Goal: Task Accomplishment & Management: Use online tool/utility

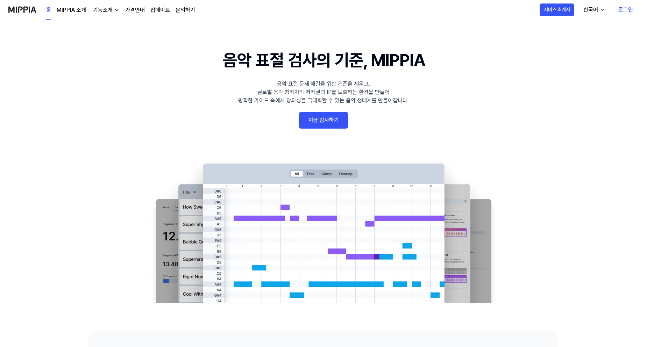
click at [332, 122] on link "지금 검사하기" at bounding box center [323, 120] width 49 height 17
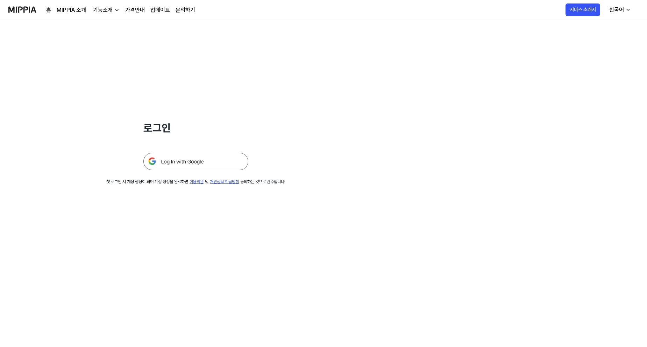
click at [232, 162] on img at bounding box center [195, 161] width 105 height 17
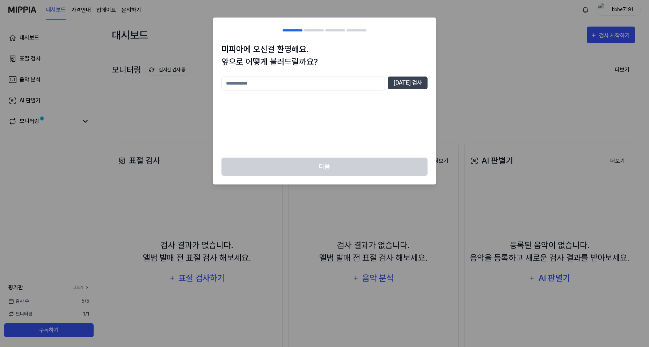
click at [369, 80] on input "text" at bounding box center [304, 84] width 164 height 14
type input "*"
type input "***"
click at [421, 78] on button "[DATE] 검사" at bounding box center [408, 83] width 40 height 13
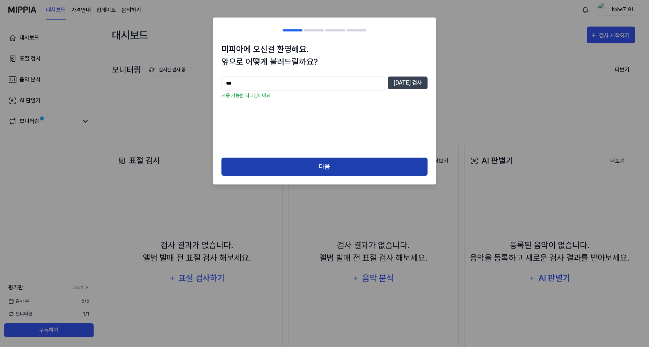
click at [364, 167] on button "다음" at bounding box center [325, 167] width 206 height 19
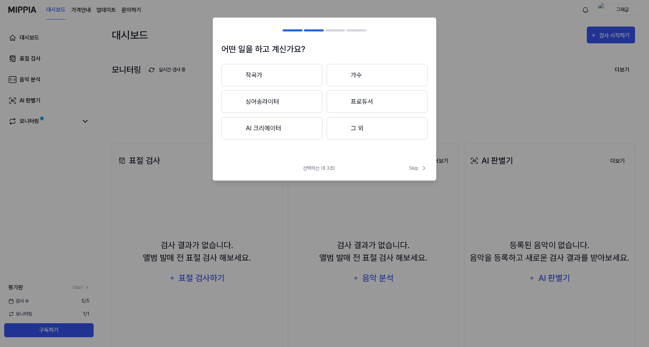
click at [298, 127] on button "AI 크리에이터" at bounding box center [272, 128] width 101 height 22
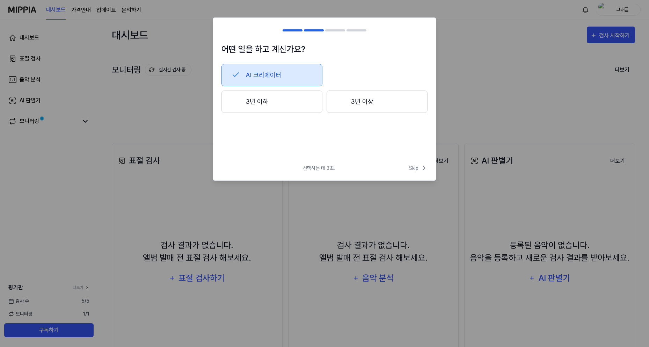
click at [304, 103] on button "3년 이하" at bounding box center [272, 102] width 101 height 22
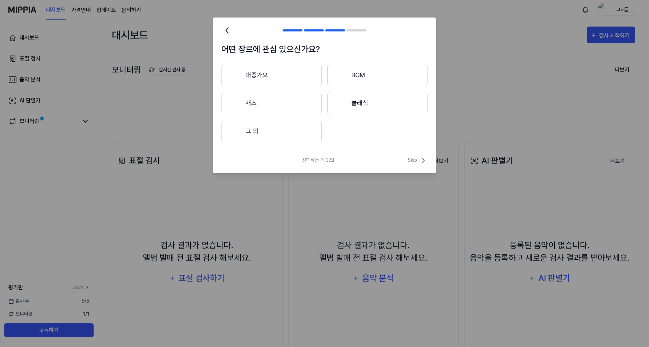
click at [230, 36] on icon at bounding box center [227, 30] width 11 height 11
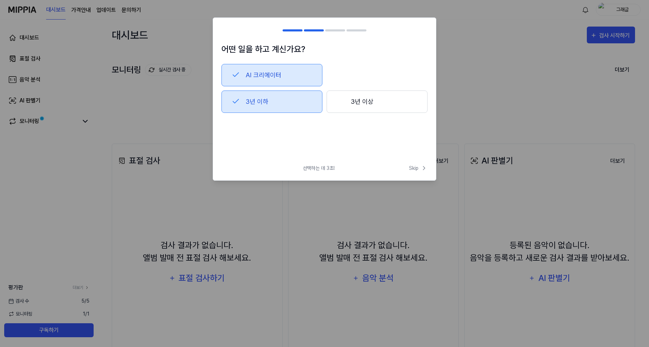
click at [228, 34] on div at bounding box center [226, 30] width 8 height 8
click at [269, 73] on button "AI 크리에이터" at bounding box center [272, 75] width 101 height 22
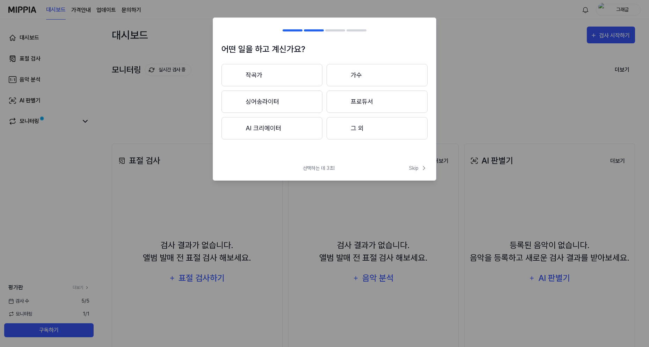
click at [363, 125] on button "그 외" at bounding box center [377, 128] width 101 height 22
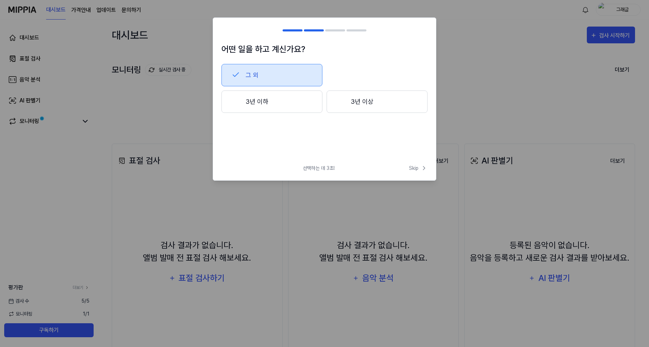
click at [310, 104] on button "3년 이하" at bounding box center [272, 102] width 101 height 22
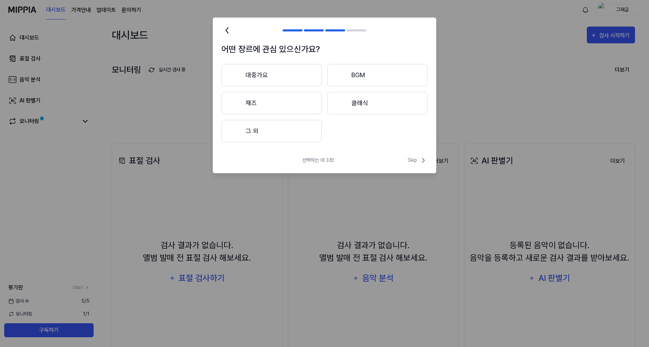
click at [354, 80] on button "BGM" at bounding box center [377, 75] width 100 height 22
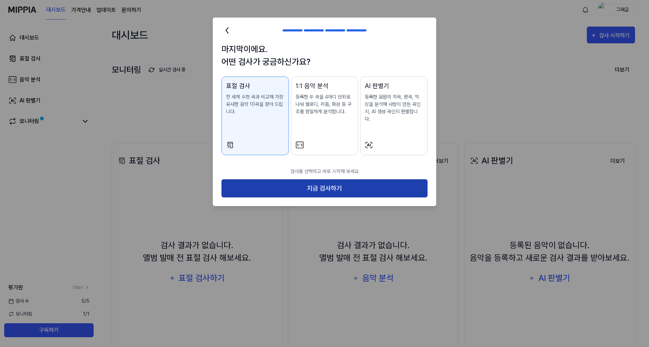
click at [343, 182] on button "지금 검사하기" at bounding box center [325, 188] width 206 height 19
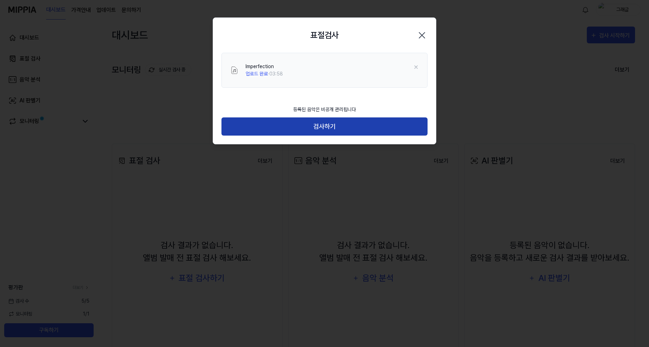
click at [353, 129] on button "검사하기" at bounding box center [325, 126] width 206 height 19
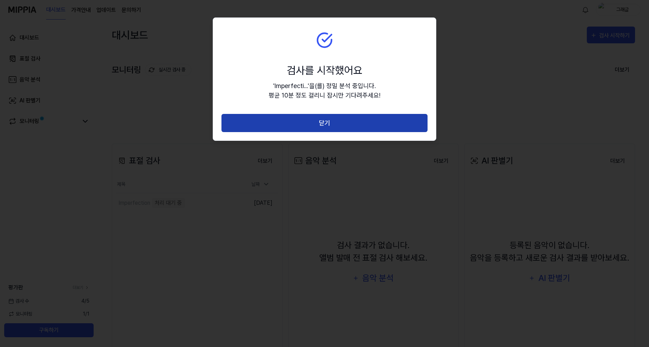
click at [336, 120] on button "닫기" at bounding box center [325, 123] width 206 height 19
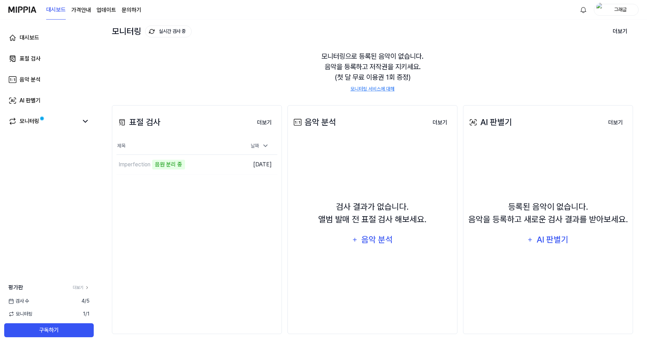
scroll to position [39, 0]
click at [479, 88] on div "모니터링으로 등록된 음악이 없습니다. 음악을 등록하고 저작권을 지키세요. (첫 달 무료 이용권 1회 증정) 모니터링 서비스에 대해" at bounding box center [372, 71] width 521 height 58
click at [90, 122] on div "모니터링" at bounding box center [48, 121] width 89 height 17
click at [86, 121] on icon at bounding box center [85, 121] width 8 height 8
click at [85, 121] on icon at bounding box center [85, 121] width 4 height 2
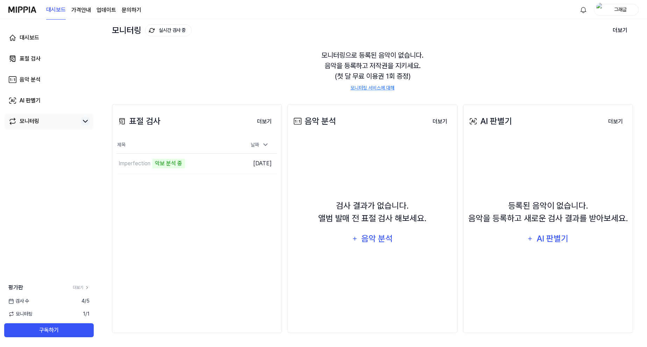
click at [85, 121] on icon at bounding box center [85, 121] width 8 height 8
click at [228, 167] on td "Imperfection 악보 분석 중 이동하기" at bounding box center [176, 164] width 121 height 20
click at [221, 163] on td "Imperfection 악보 분석 중 이동하기" at bounding box center [176, 164] width 121 height 20
click at [213, 176] on div "표절 검사 더보기 표절 검사 제목 날짜 Imperfection 악보 분석 중 이동하기 [DATE] 더보기" at bounding box center [197, 218] width 170 height 229
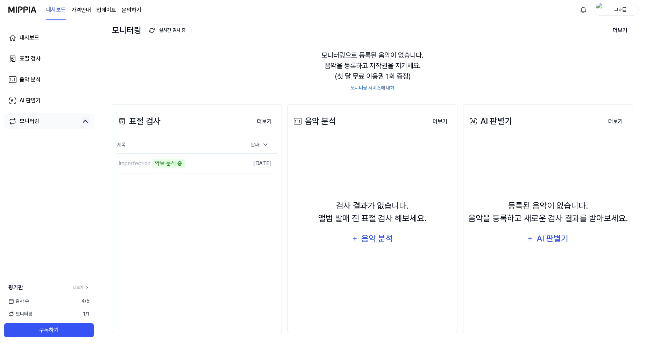
click at [178, 182] on div "표절 검사 더보기 표절 검사 제목 날짜 Imperfection 악보 분석 중 이동하기 [DATE] 더보기" at bounding box center [197, 218] width 170 height 229
click at [135, 161] on div "Imperfection" at bounding box center [134, 163] width 32 height 8
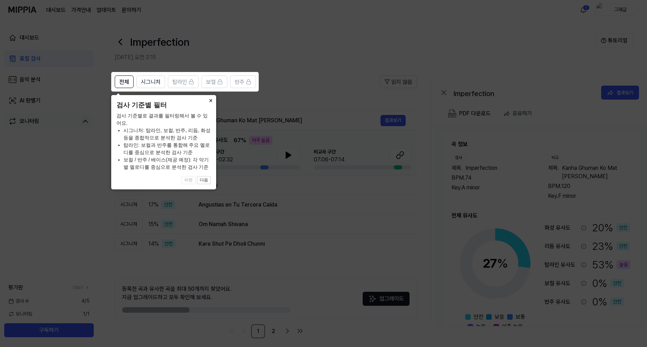
click at [208, 101] on button "×" at bounding box center [210, 100] width 11 height 10
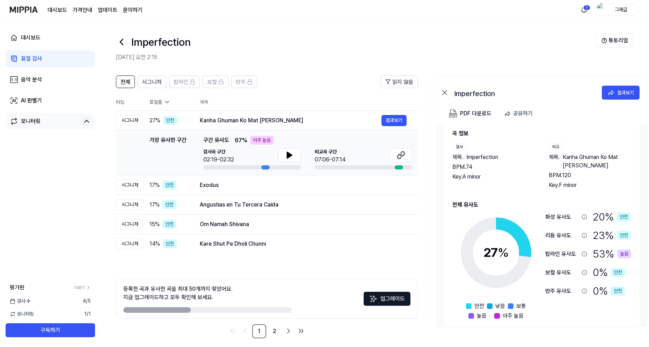
scroll to position [20, 0]
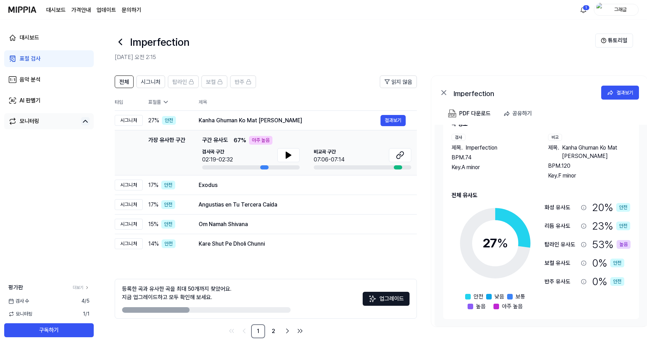
click at [560, 242] on div "탑라인 유사도" at bounding box center [561, 244] width 34 height 8
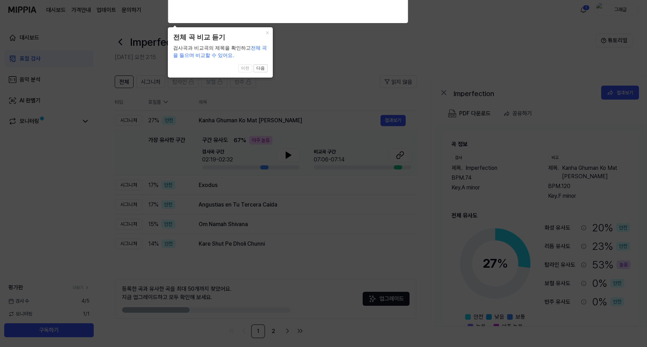
click at [356, 84] on icon at bounding box center [324, 172] width 649 height 351
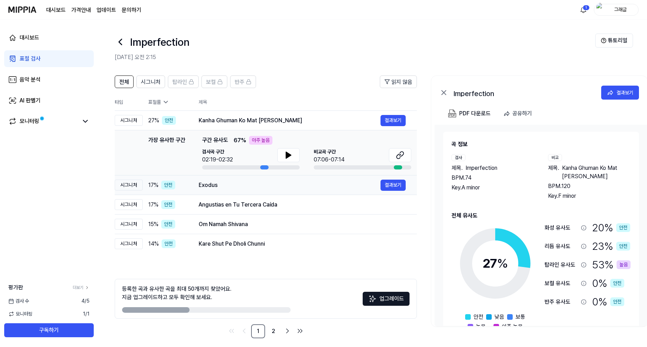
click at [273, 189] on div "Exodus" at bounding box center [290, 185] width 182 height 8
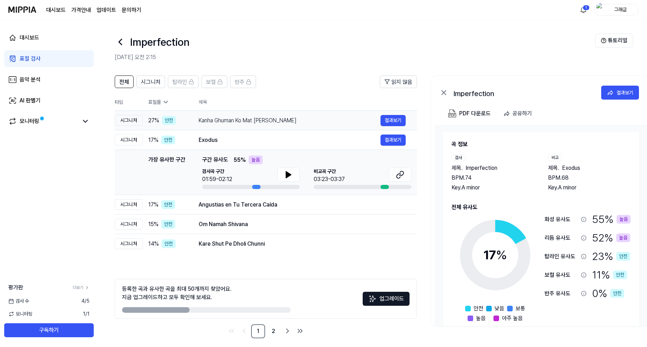
click at [261, 120] on div "Kanha Ghuman Ko Mat [PERSON_NAME]" at bounding box center [290, 120] width 182 height 8
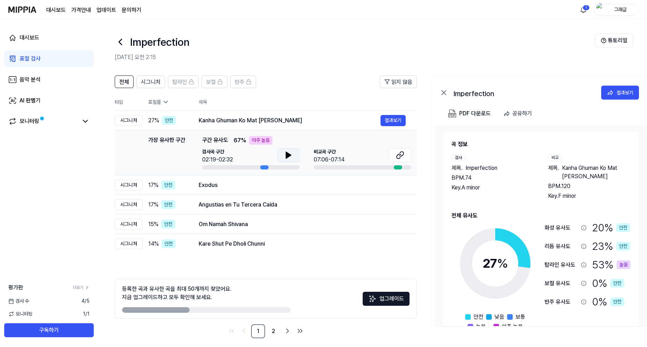
click at [286, 154] on icon at bounding box center [288, 155] width 5 height 6
click at [289, 155] on icon at bounding box center [289, 155] width 1 height 6
click at [365, 119] on div "Kanha Ghuman Ko Mat [PERSON_NAME]" at bounding box center [290, 120] width 182 height 8
click at [307, 119] on div "Kanha Ghuman Ko Mat [PERSON_NAME]" at bounding box center [290, 120] width 182 height 8
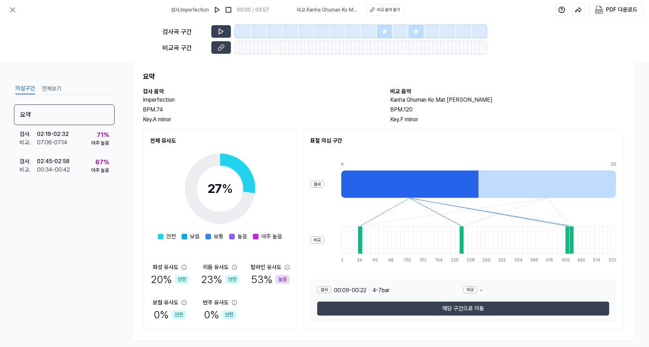
scroll to position [25, 0]
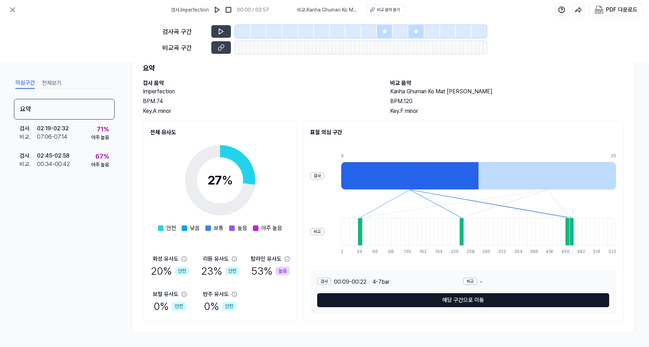
click at [404, 300] on button "해당 구간으로 이동" at bounding box center [463, 300] width 292 height 14
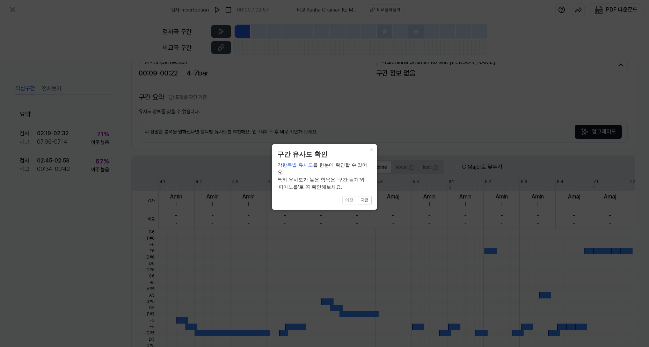
scroll to position [13, 0]
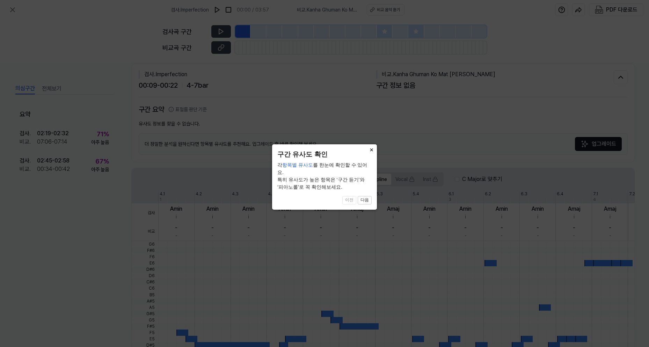
click at [369, 150] on button "×" at bounding box center [371, 149] width 11 height 10
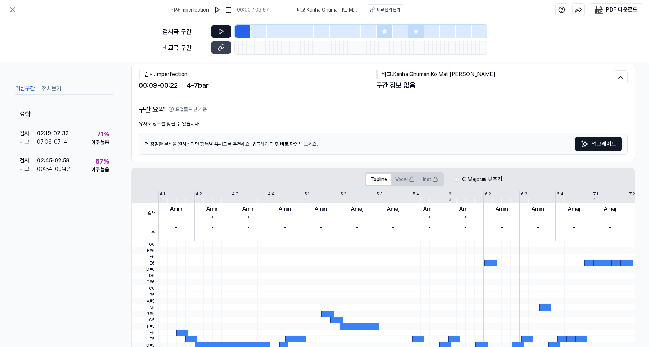
click at [220, 30] on icon at bounding box center [221, 31] width 7 height 7
click at [220, 30] on icon at bounding box center [219, 31] width 1 height 5
click at [222, 48] on icon at bounding box center [222, 47] width 3 height 4
click at [218, 11] on img at bounding box center [217, 9] width 7 height 7
click at [218, 11] on img at bounding box center [218, 9] width 7 height 7
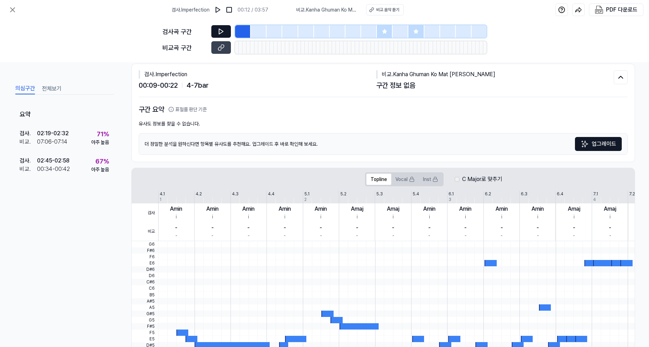
click at [304, 12] on span "[DEMOGRAPHIC_DATA] . Kanha Ghuman Ko Mat Jaaye Charala Meri Gaiya" at bounding box center [327, 9] width 62 height 7
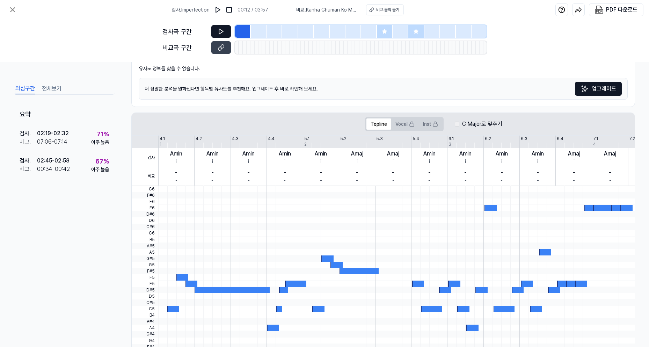
scroll to position [117, 0]
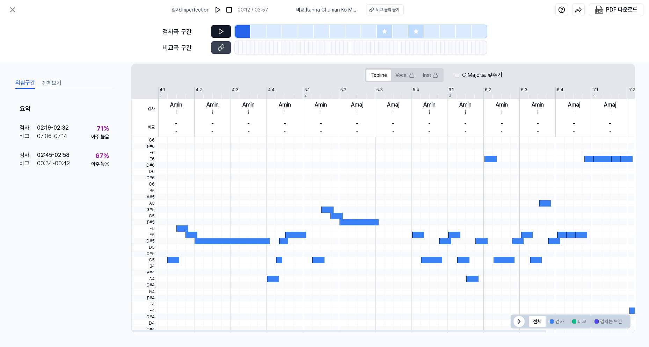
click at [515, 324] on icon at bounding box center [519, 321] width 8 height 8
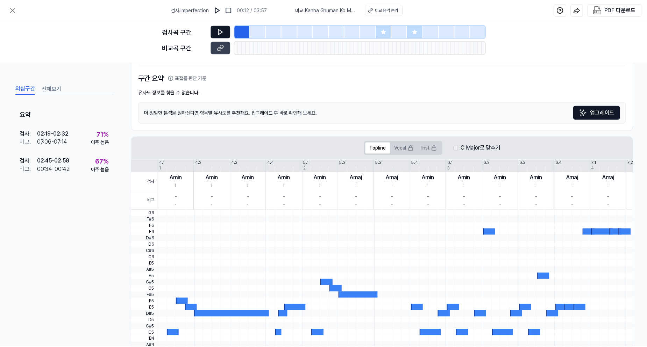
scroll to position [0, 0]
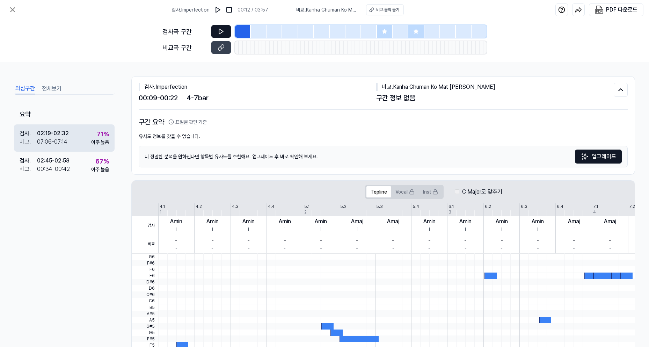
click at [72, 138] on div "검사 . 02:19 - 02:32 비교 . 07:06 - 07:14 71 % 아주 높음" at bounding box center [64, 137] width 101 height 27
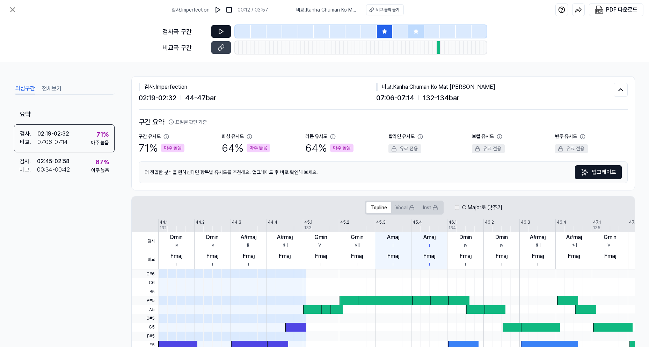
click at [223, 30] on icon at bounding box center [221, 31] width 7 height 7
click at [402, 32] on div at bounding box center [401, 31] width 16 height 13
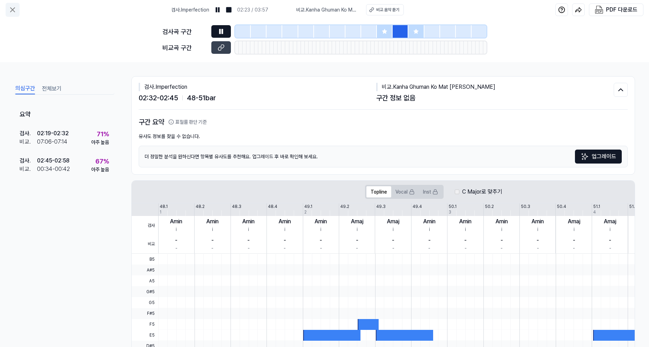
click at [12, 12] on icon at bounding box center [12, 10] width 8 height 8
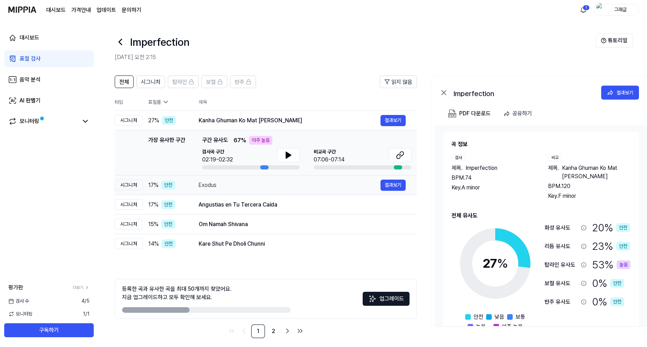
click at [280, 190] on div "Exodus 결과보기" at bounding box center [302, 185] width 207 height 11
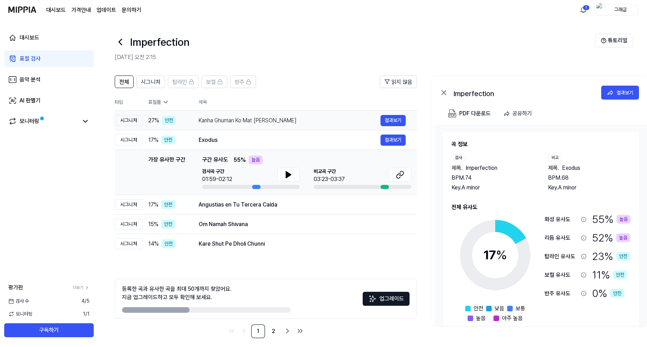
click at [255, 118] on div "Kanha Ghuman Ko Mat [PERSON_NAME]" at bounding box center [290, 120] width 182 height 8
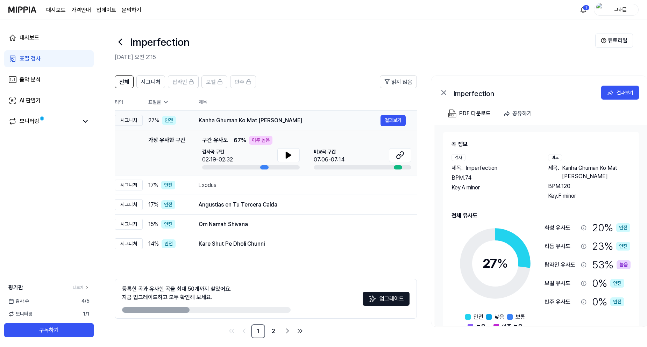
scroll to position [0, 15]
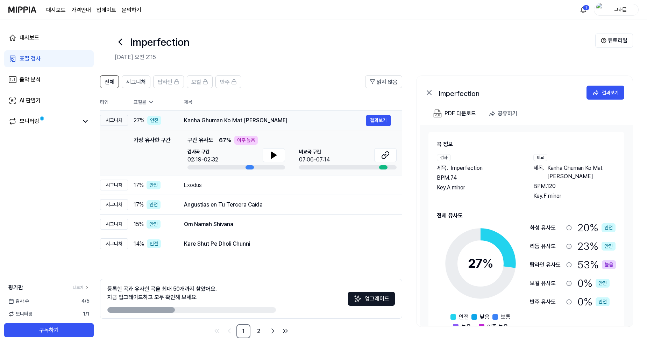
drag, startPoint x: 327, startPoint y: 120, endPoint x: 189, endPoint y: 121, distance: 138.1
click at [225, 121] on div "Kanha Ghuman Ko Mat [PERSON_NAME]" at bounding box center [275, 120] width 182 height 8
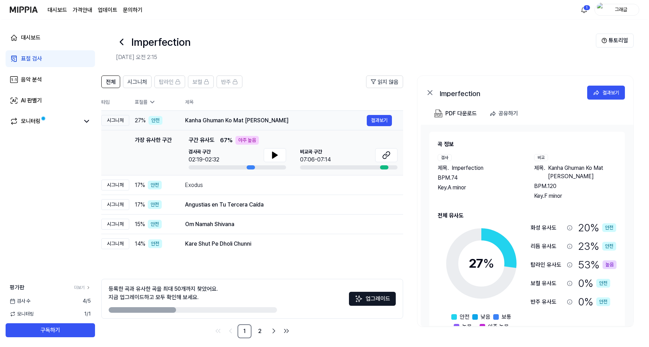
scroll to position [0, 0]
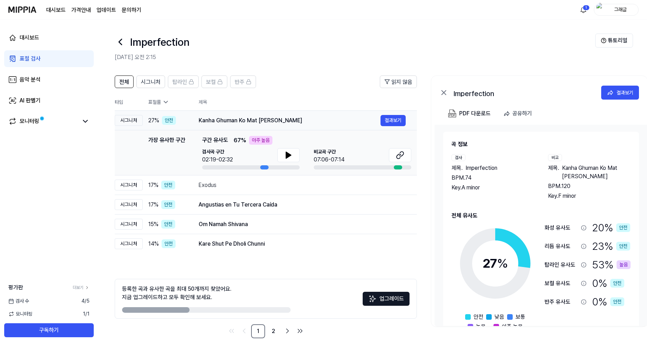
drag, startPoint x: 183, startPoint y: 121, endPoint x: 247, endPoint y: 122, distance: 63.6
click at [247, 122] on td "Kanha Ghuman Ko Mat Jaaye Charala Meri Gaiya 결과보기" at bounding box center [301, 121] width 229 height 20
click at [207, 120] on div "Kanha Ghuman Ko Mat [PERSON_NAME]" at bounding box center [290, 120] width 182 height 8
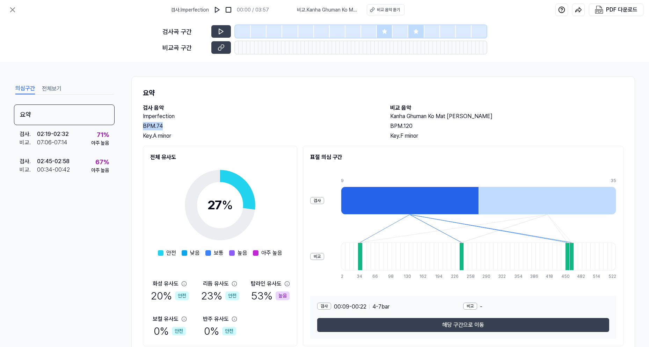
click at [234, 121] on div "Imperfection BPM. 74 Key. A minor" at bounding box center [259, 126] width 233 height 28
click at [201, 111] on h2 "검사 음악" at bounding box center [259, 108] width 233 height 8
drag, startPoint x: 388, startPoint y: 115, endPoint x: 545, endPoint y: 116, distance: 156.6
click at [545, 116] on div "검사 음악 Imperfection BPM. 74 Key. A minor 비교 음악 [PERSON_NAME] Ko Mat [PERSON_NAME…" at bounding box center [383, 122] width 481 height 36
copy h2 "Kanha Ghuman Ko Mat [PERSON_NAME]"
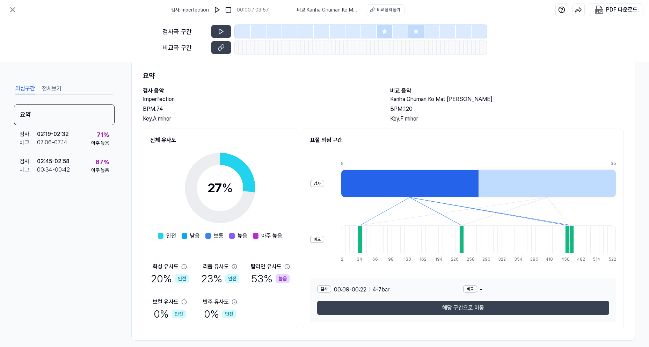
scroll to position [25, 0]
